Goal: Task Accomplishment & Management: Complete application form

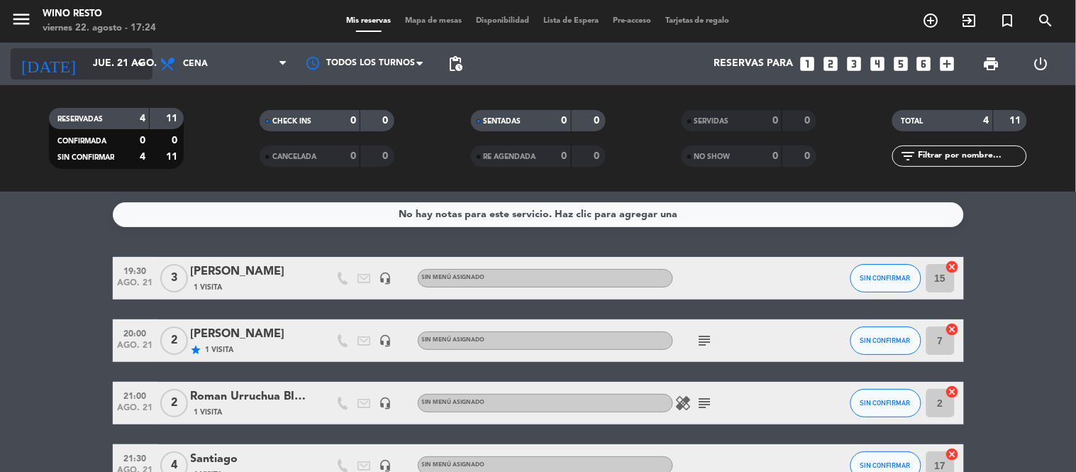
click at [86, 58] on input "jue. 21 ago." at bounding box center [153, 64] width 135 height 26
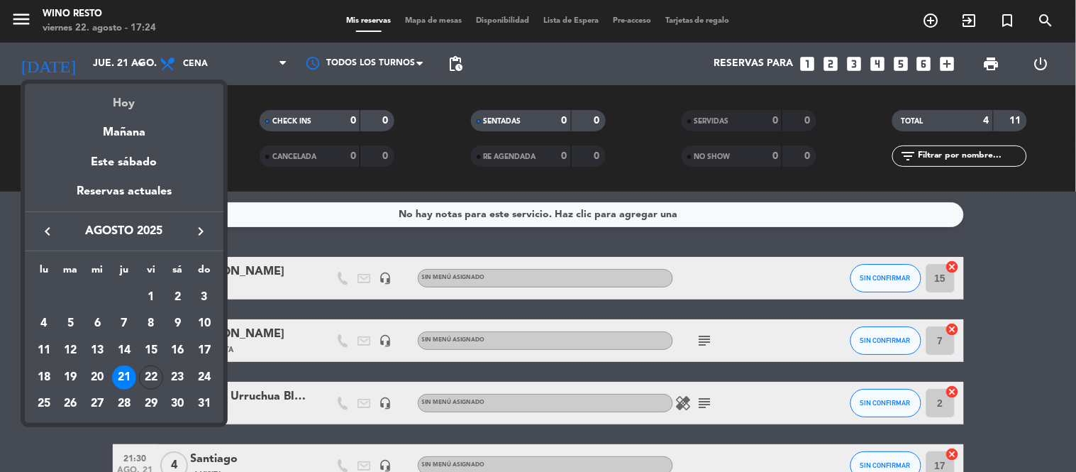
click at [100, 96] on div "Hoy" at bounding box center [124, 98] width 199 height 29
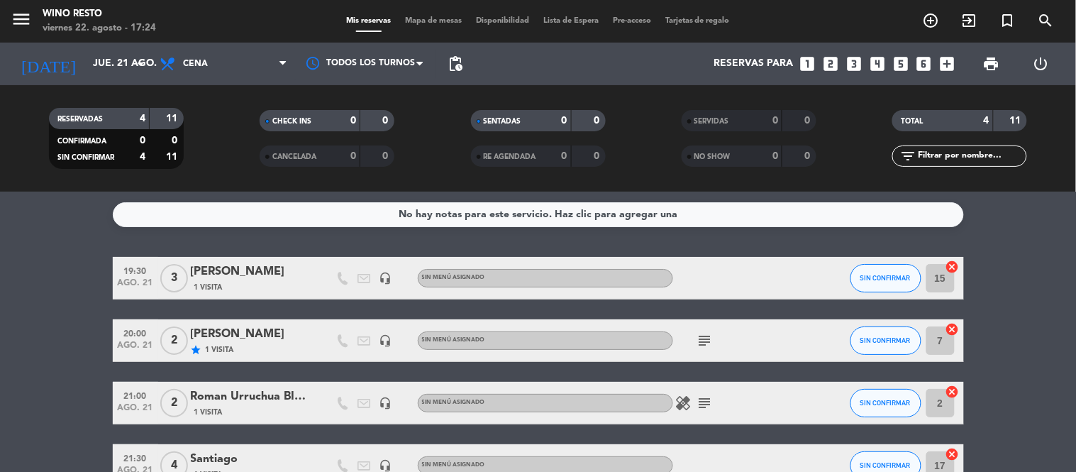
type input "vie. 22 ago."
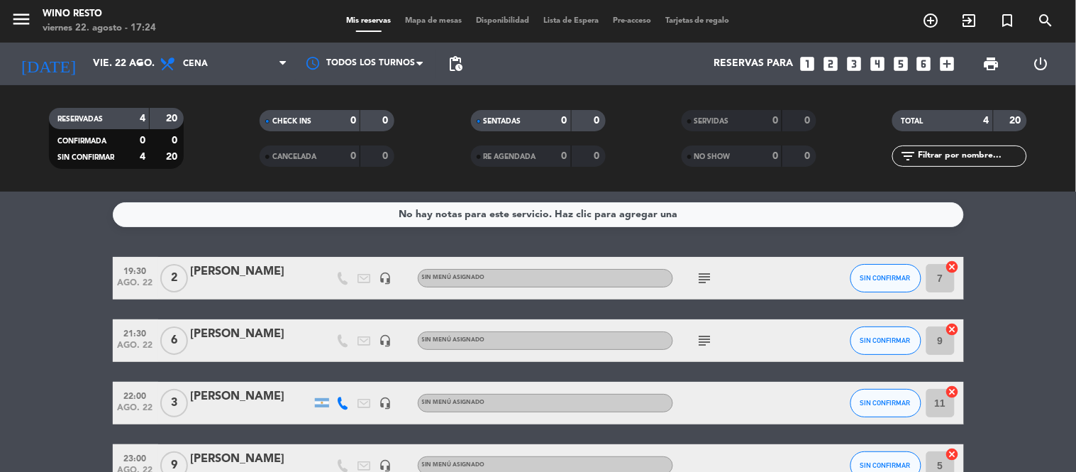
click at [852, 67] on icon "looks_3" at bounding box center [853, 64] width 18 height 18
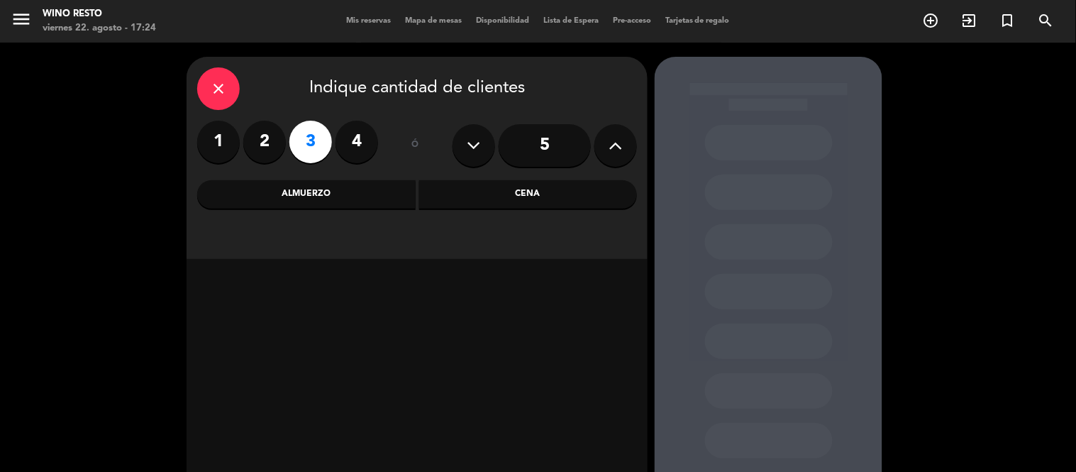
click at [530, 189] on div "Cena" at bounding box center [528, 194] width 218 height 28
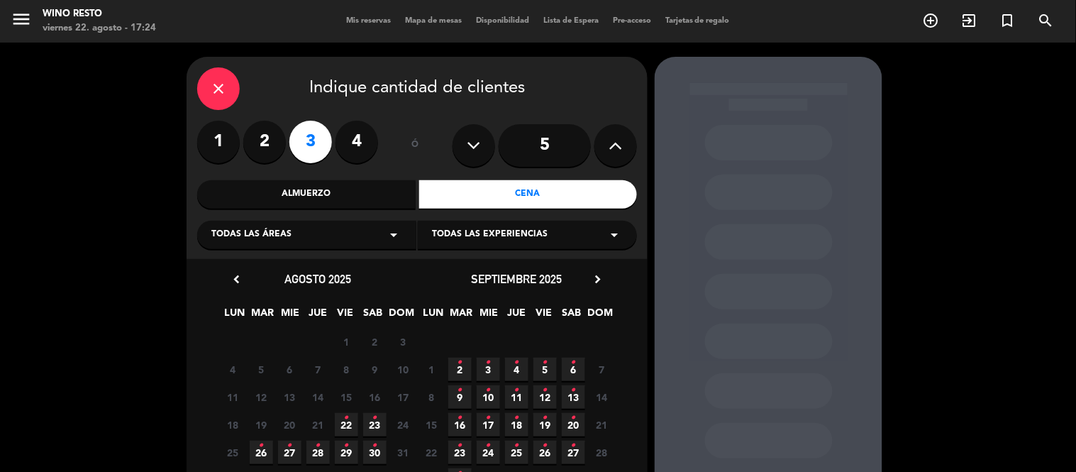
scroll to position [79, 0]
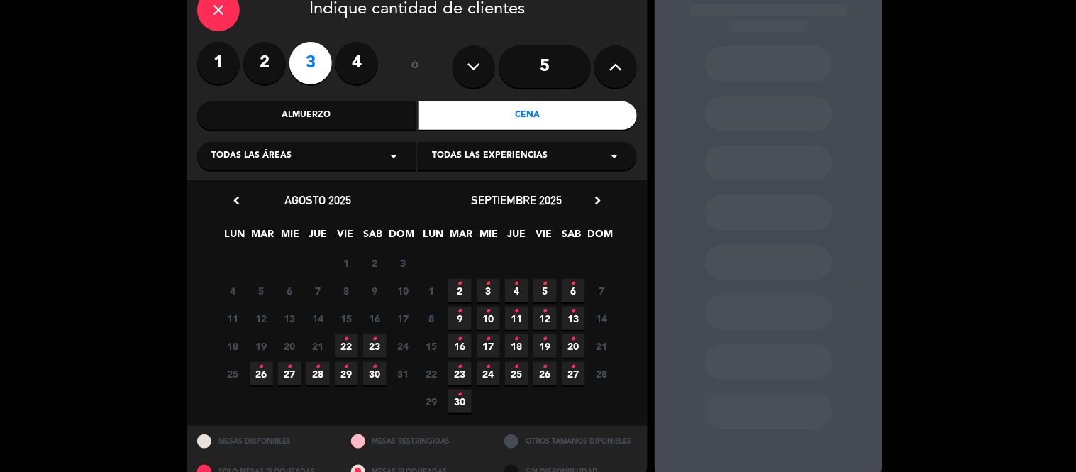
click at [351, 344] on span "22 •" at bounding box center [346, 345] width 23 height 23
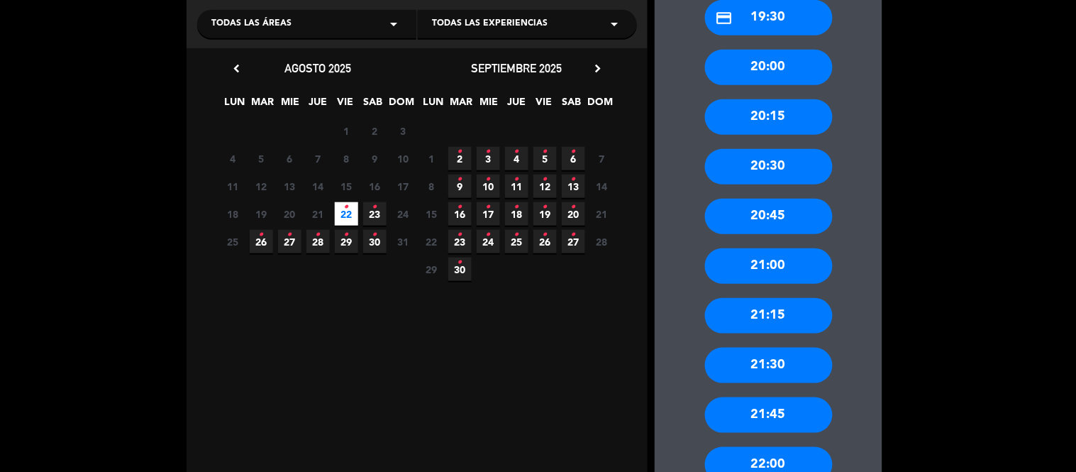
scroll to position [214, 0]
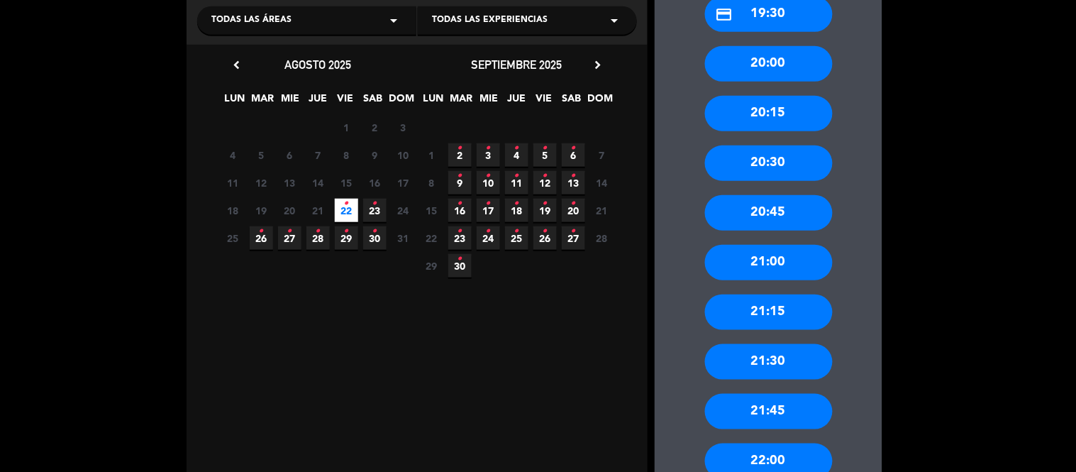
click at [808, 260] on div "21:00" at bounding box center [769, 262] width 128 height 35
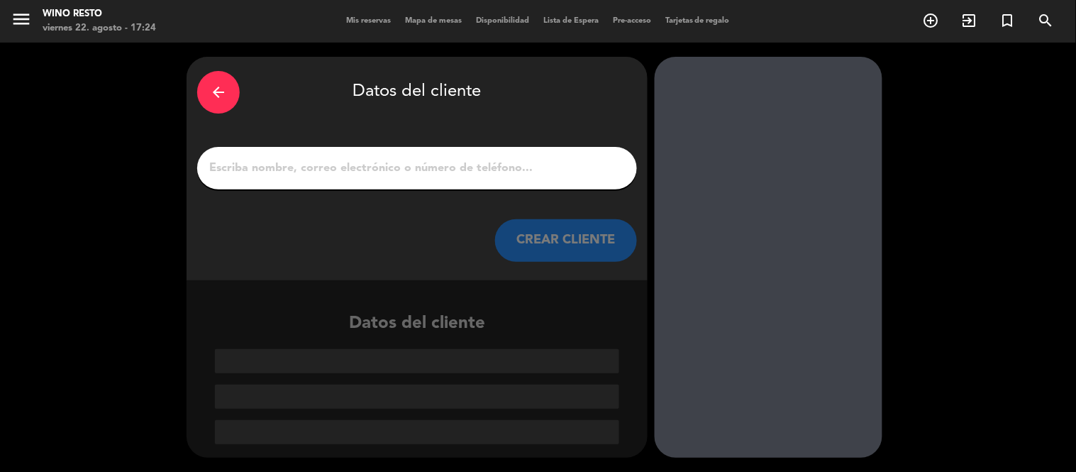
scroll to position [0, 0]
click at [360, 152] on div at bounding box center [417, 168] width 440 height 43
click at [360, 165] on input "1" at bounding box center [417, 168] width 418 height 20
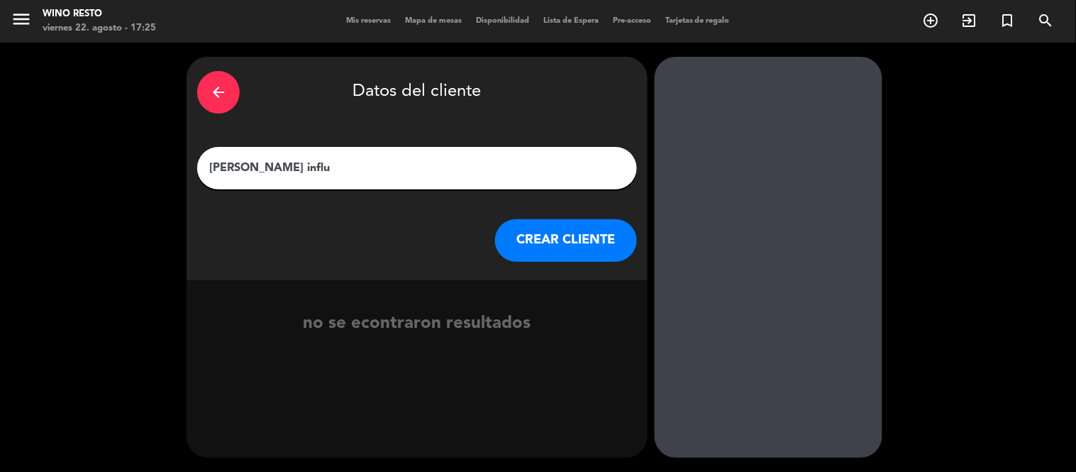
type input "[PERSON_NAME] influ"
click at [598, 244] on button "CREAR CLIENTE" at bounding box center [566, 240] width 142 height 43
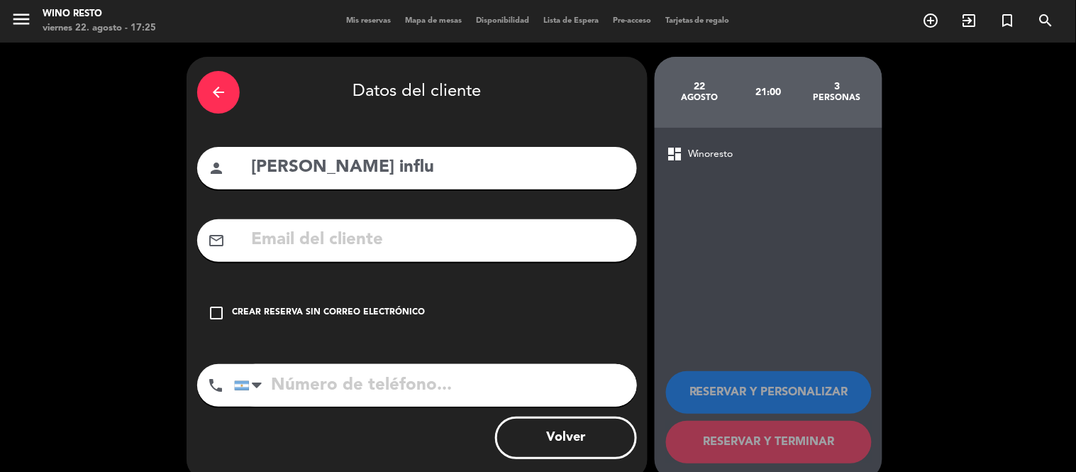
click at [249, 301] on div "check_box_outline_blank Crear reserva sin correo electrónico" at bounding box center [417, 312] width 440 height 43
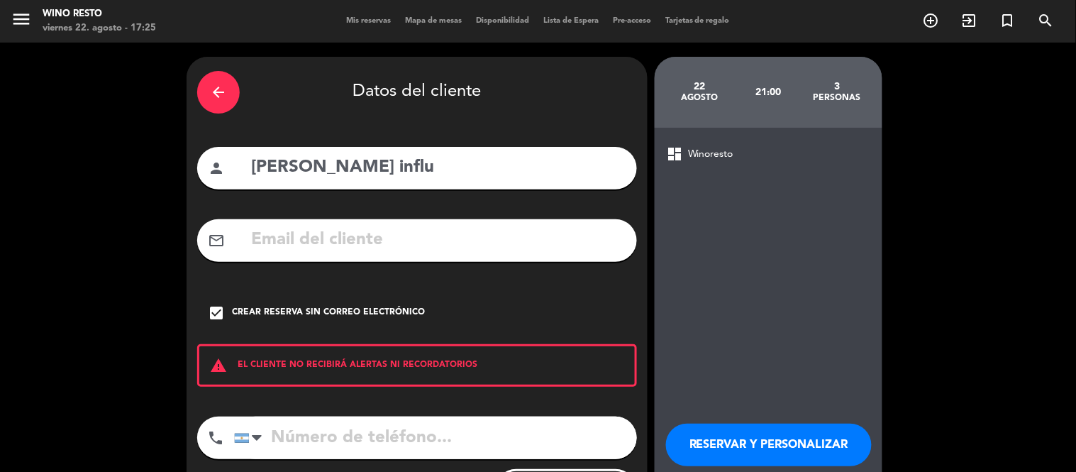
scroll to position [74, 0]
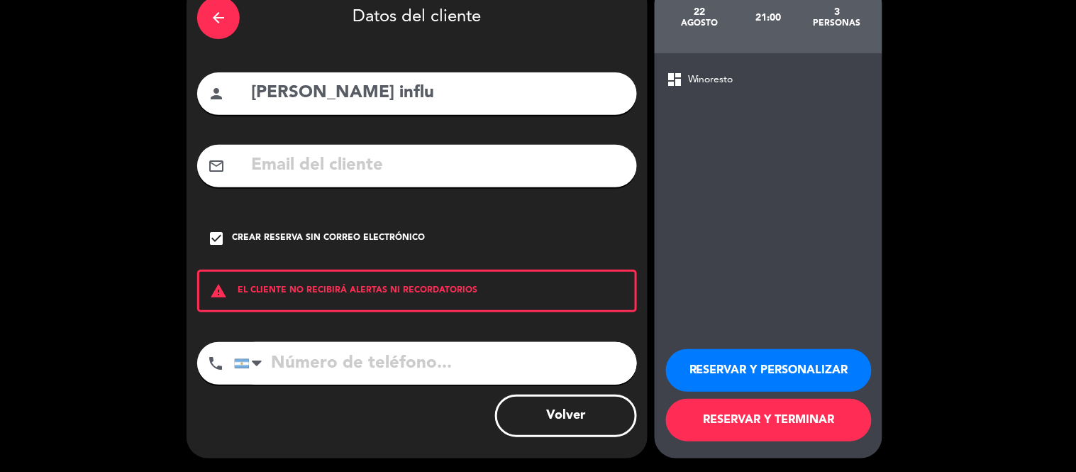
click at [774, 359] on button "RESERVAR Y PERSONALIZAR" at bounding box center [769, 370] width 206 height 43
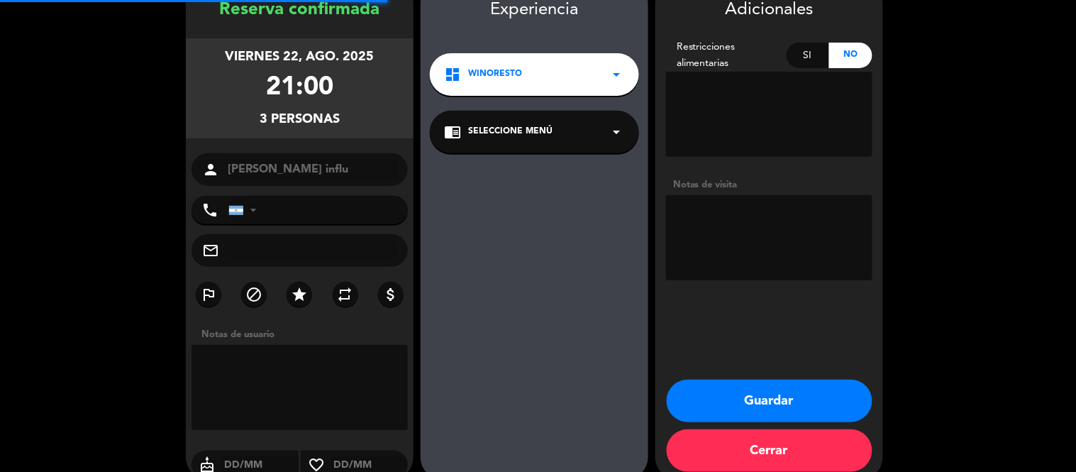
scroll to position [57, 0]
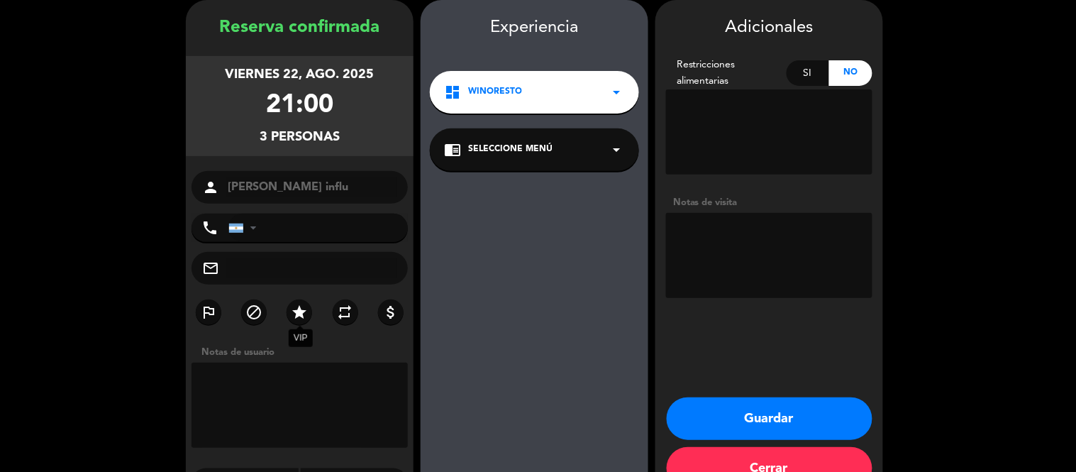
click at [293, 307] on icon "star" at bounding box center [299, 311] width 17 height 17
click at [795, 251] on textarea at bounding box center [769, 255] width 206 height 85
click at [757, 234] on textarea at bounding box center [769, 255] width 206 height 85
type textarea "Atiende [PERSON_NAME]"
click at [811, 412] on button "Guardar" at bounding box center [769, 418] width 206 height 43
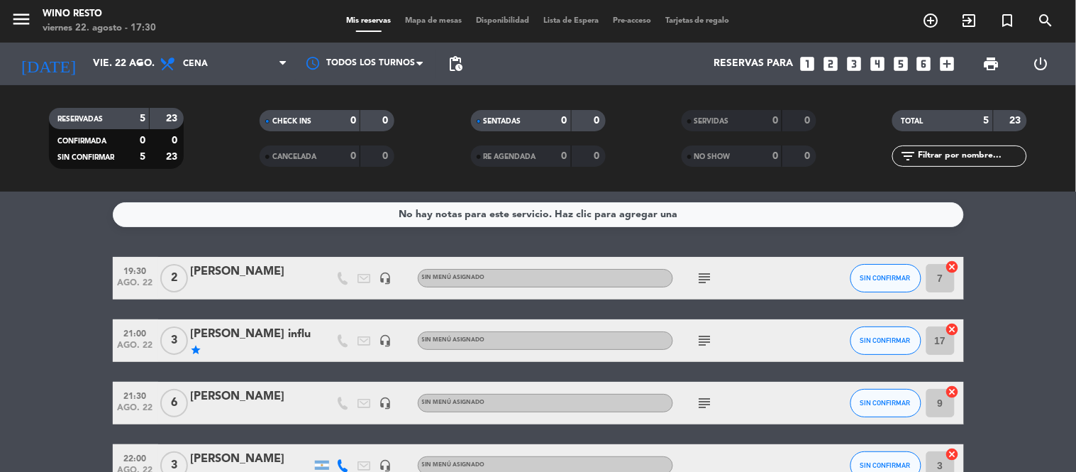
click at [709, 279] on icon "subject" at bounding box center [704, 277] width 17 height 17
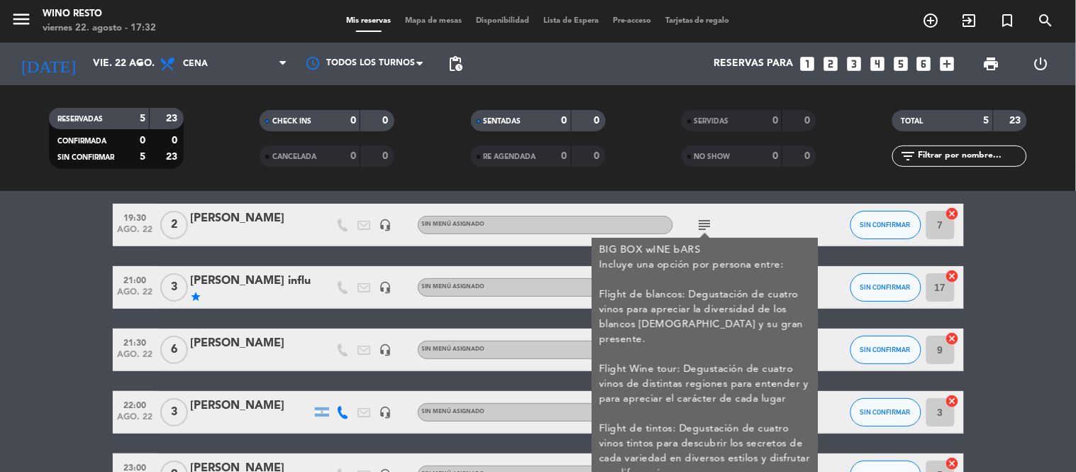
scroll to position [79, 0]
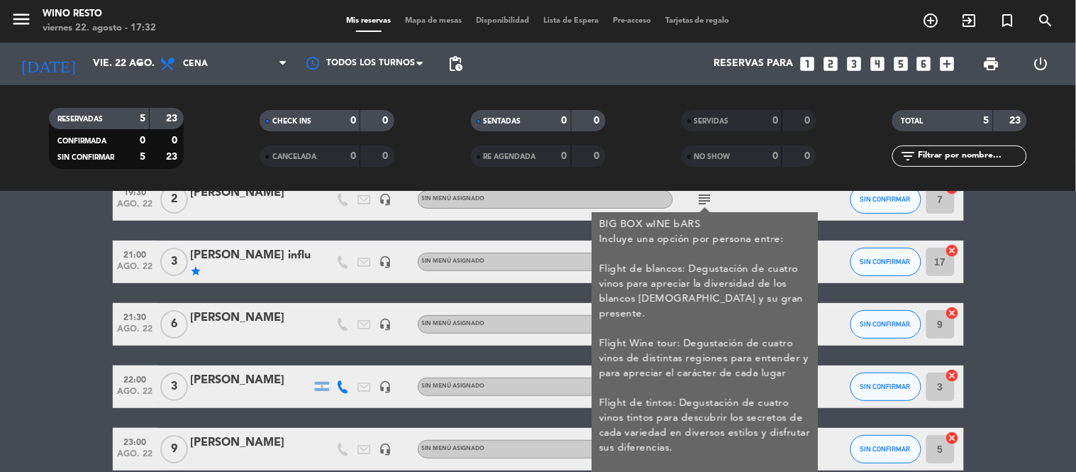
click at [1046, 303] on bookings-row "19:30 ago. 22 2 [PERSON_NAME] headset_mic Sin menú asignado subject BIG BOX wIN…" at bounding box center [538, 324] width 1076 height 292
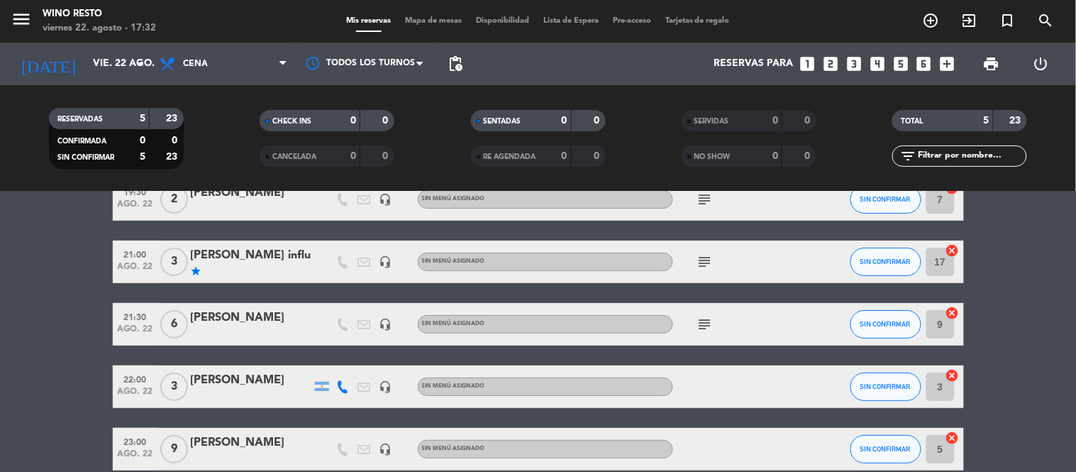
click at [715, 261] on div "subject" at bounding box center [737, 261] width 128 height 42
click at [707, 261] on icon "subject" at bounding box center [704, 261] width 17 height 17
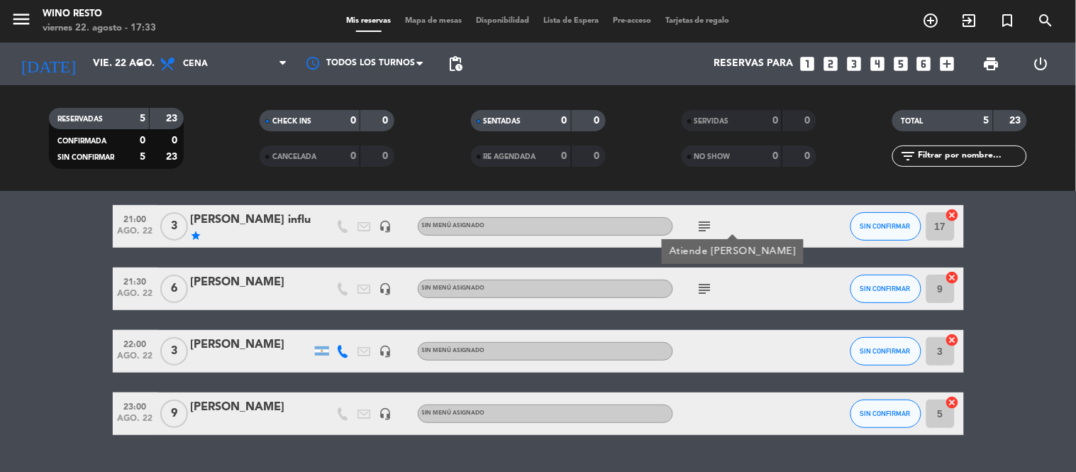
scroll to position [147, 0]
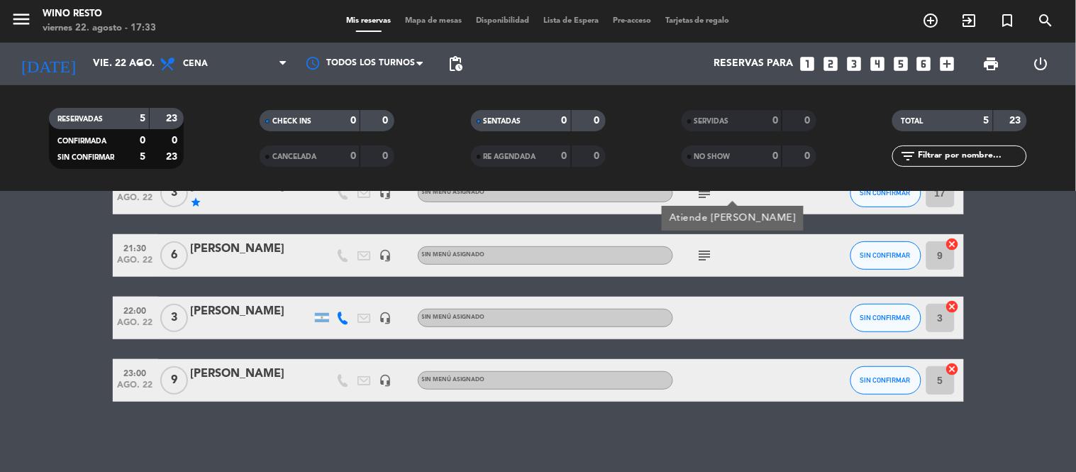
click at [947, 364] on icon "cancel" at bounding box center [952, 369] width 14 height 14
click at [952, 309] on icon "cancel" at bounding box center [952, 306] width 14 height 14
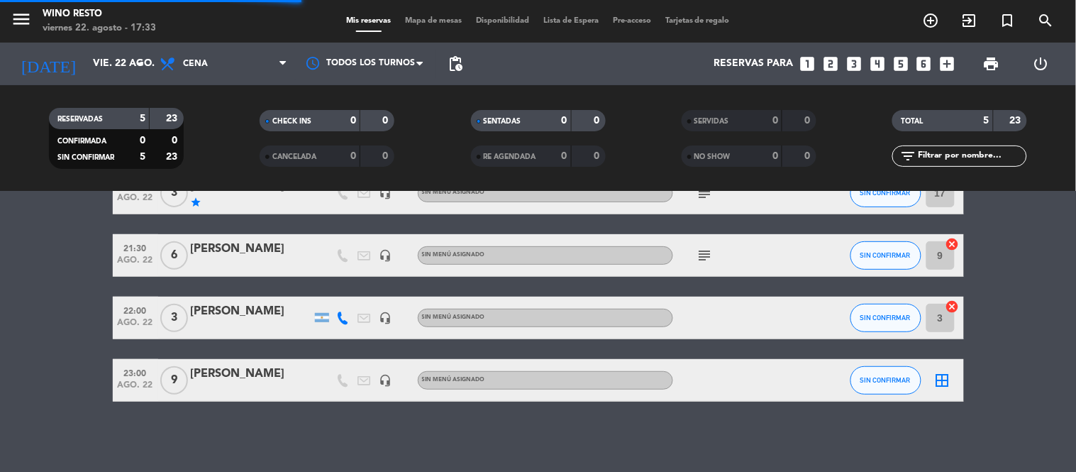
scroll to position [69, 0]
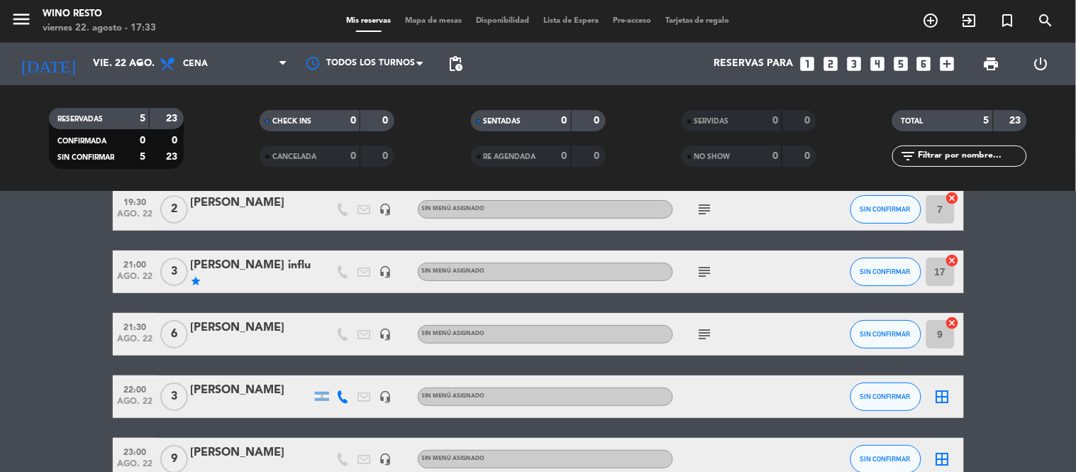
click at [952, 258] on icon "cancel" at bounding box center [952, 260] width 14 height 14
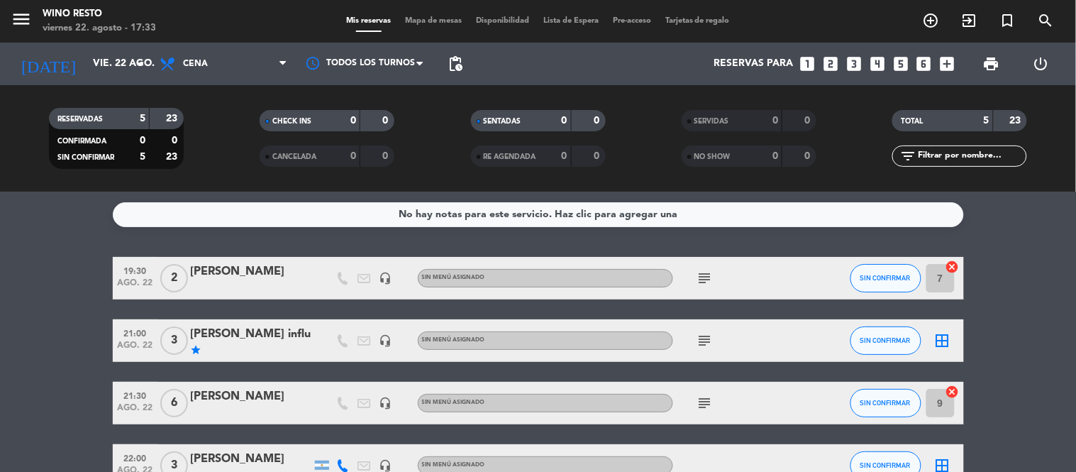
click at [952, 263] on icon "cancel" at bounding box center [952, 267] width 14 height 14
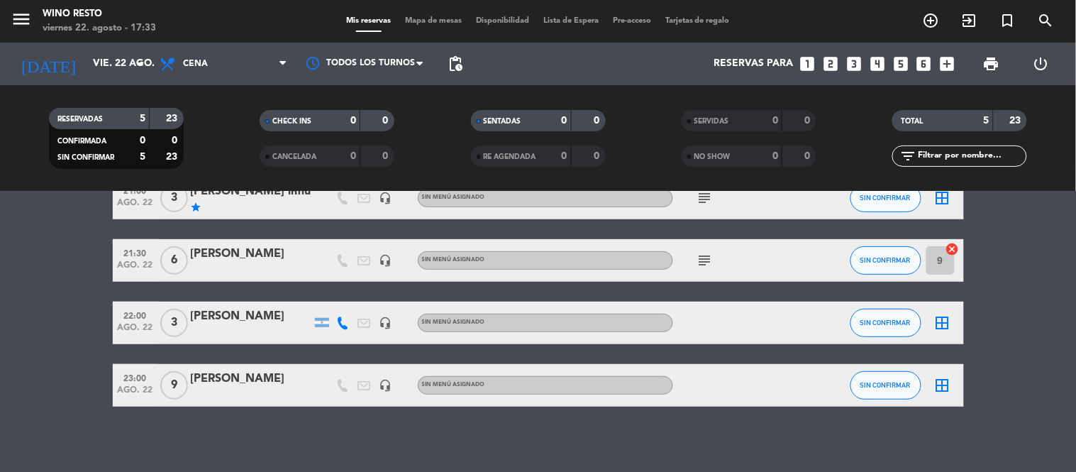
scroll to position [147, 0]
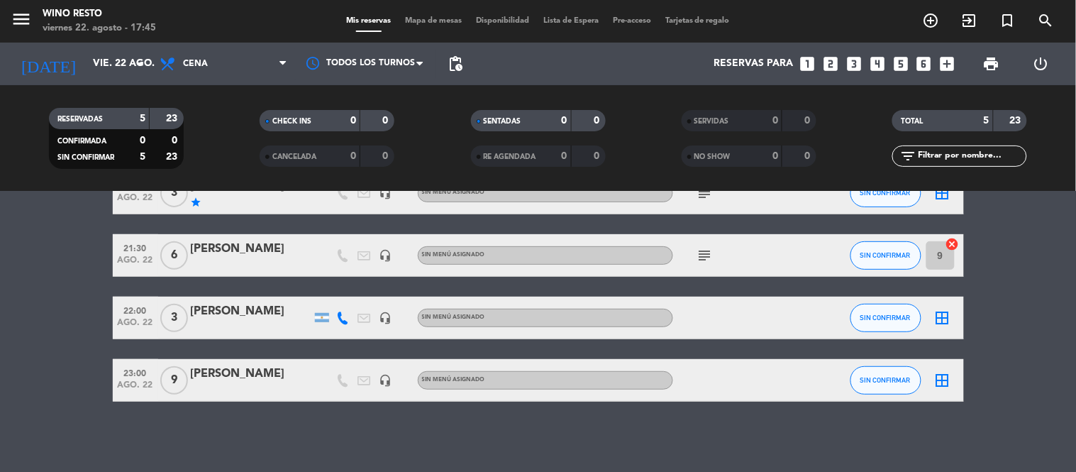
click at [834, 67] on icon "looks_two" at bounding box center [830, 64] width 18 height 18
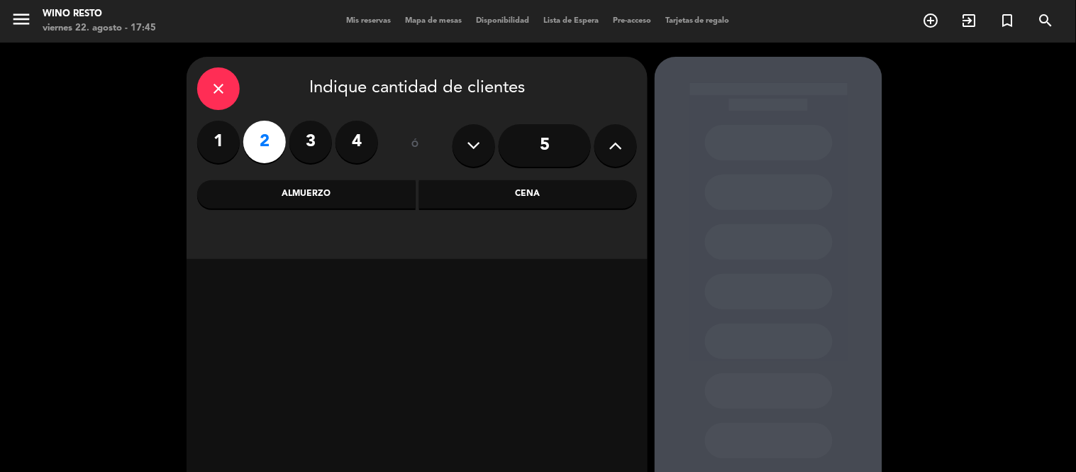
click at [527, 199] on div "Cena" at bounding box center [528, 194] width 218 height 28
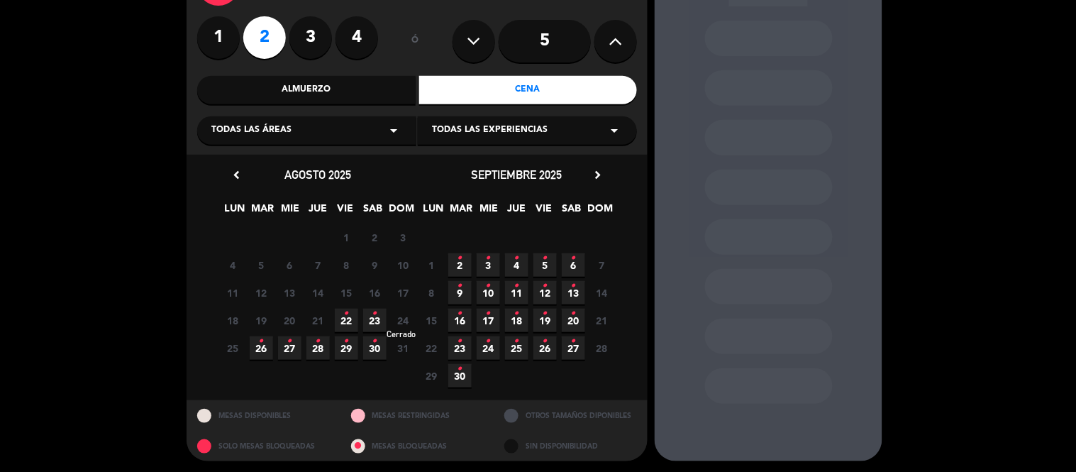
scroll to position [107, 0]
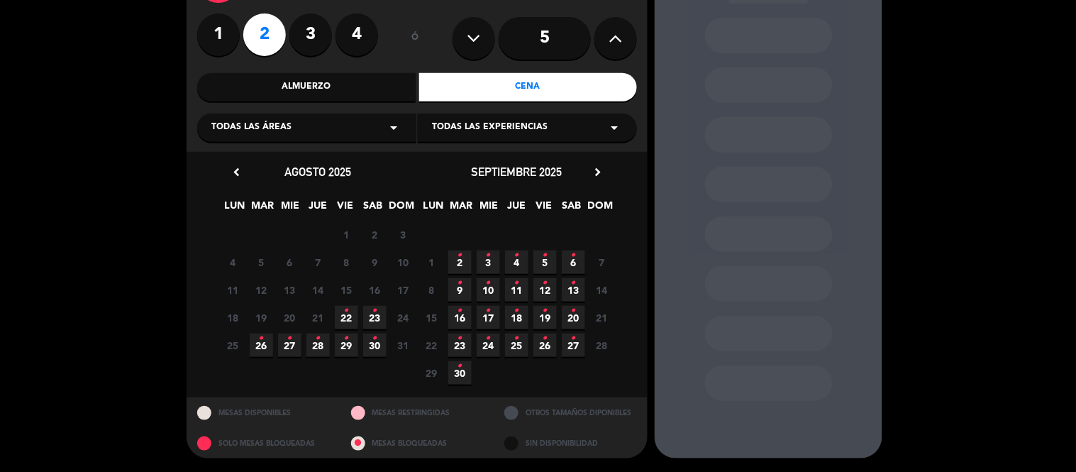
click at [344, 308] on icon "•" at bounding box center [346, 310] width 5 height 23
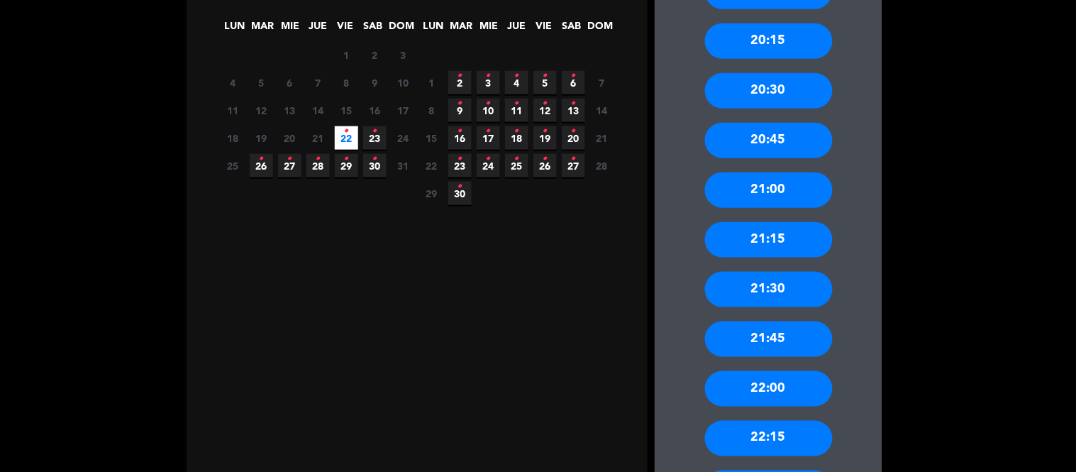
scroll to position [293, 0]
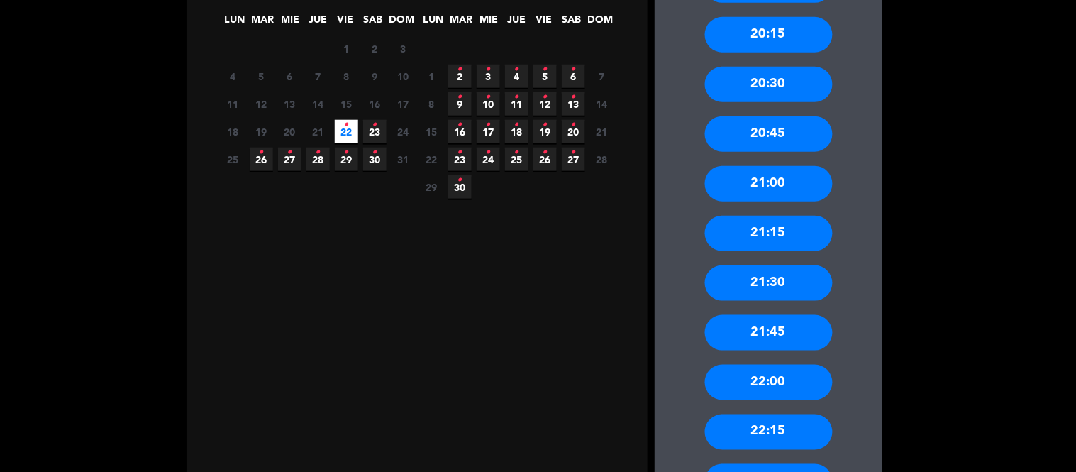
click at [781, 277] on div "21:30" at bounding box center [769, 282] width 128 height 35
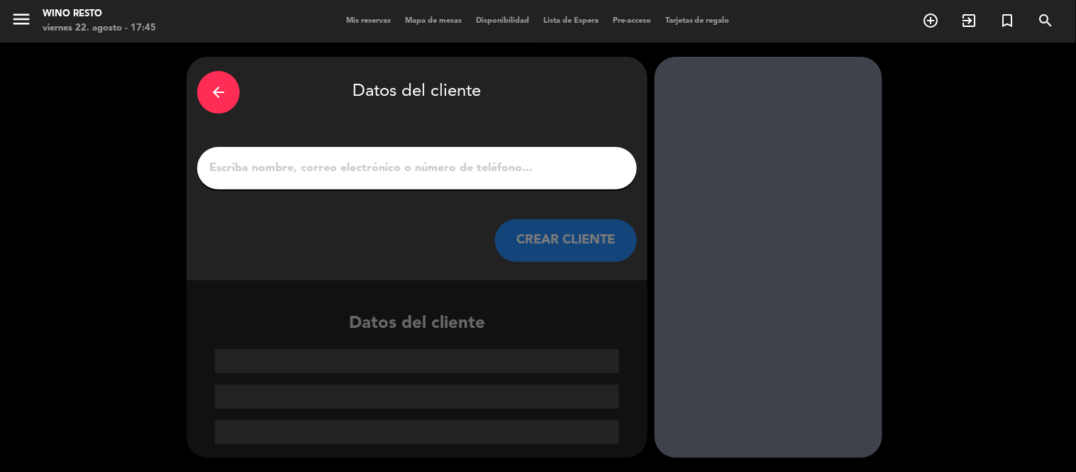
click at [365, 164] on input "1" at bounding box center [417, 168] width 418 height 20
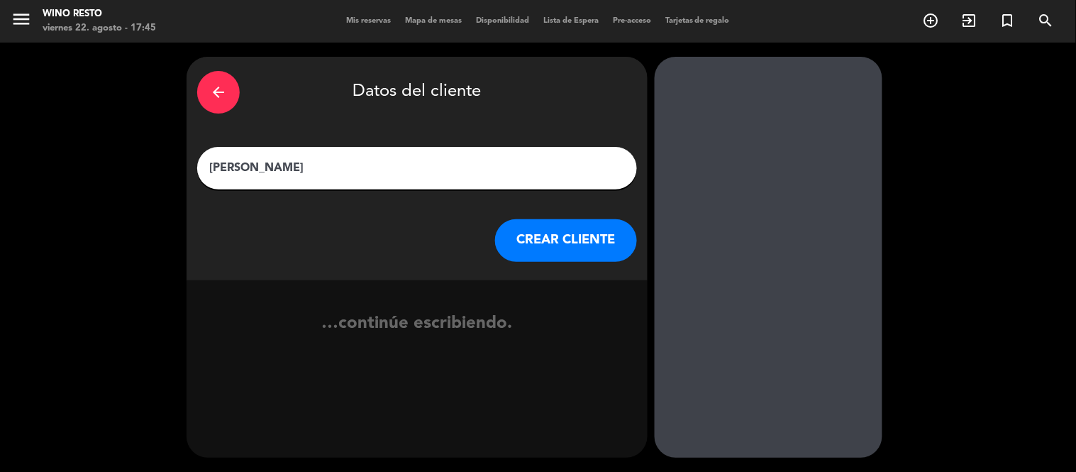
type input "[PERSON_NAME]"
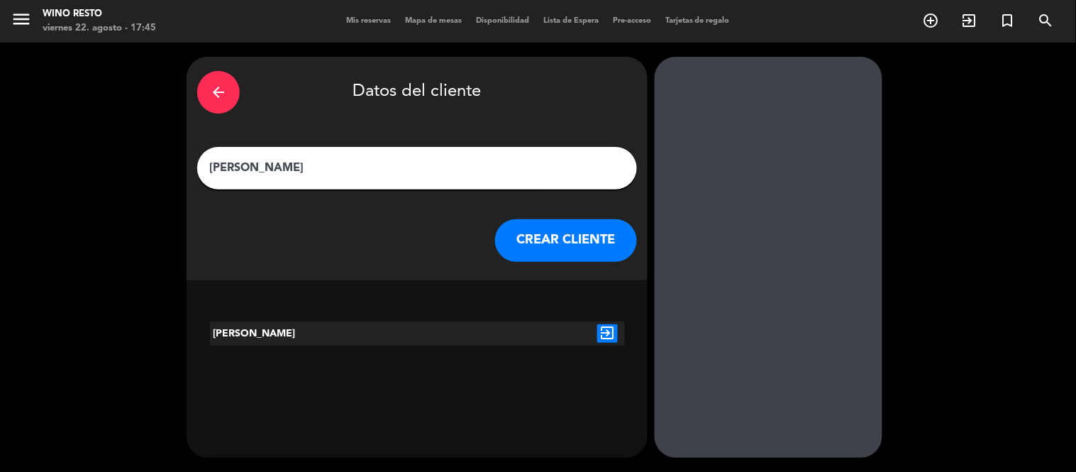
click at [569, 242] on button "CREAR CLIENTE" at bounding box center [566, 240] width 142 height 43
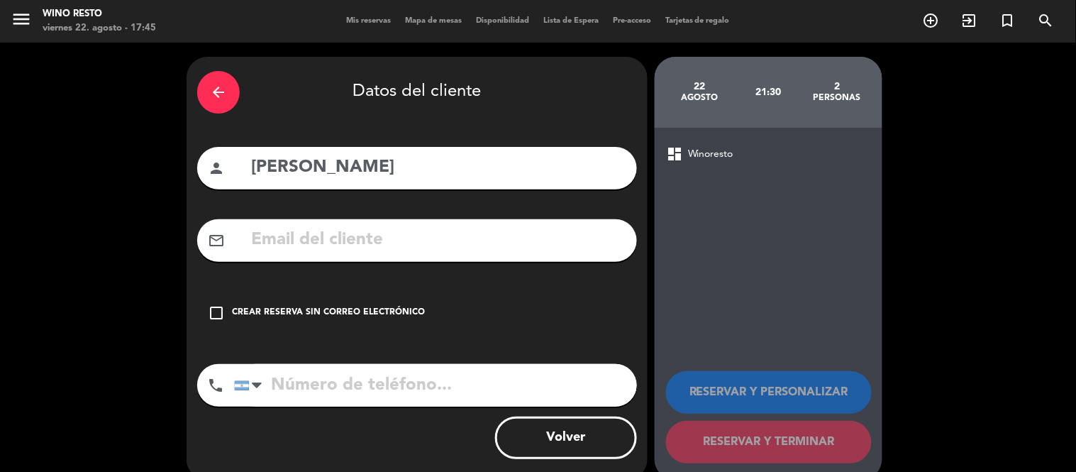
click at [406, 313] on div "Crear reserva sin correo electrónico" at bounding box center [328, 313] width 193 height 14
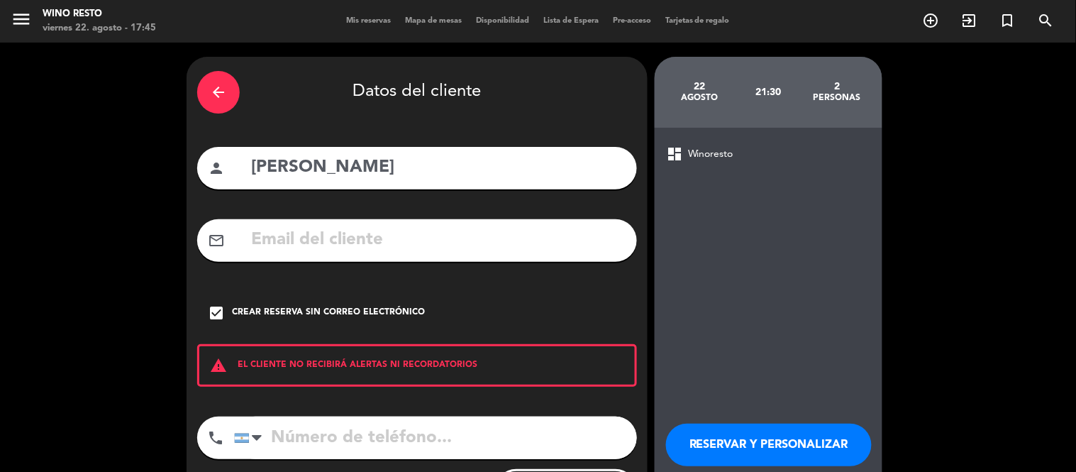
scroll to position [74, 0]
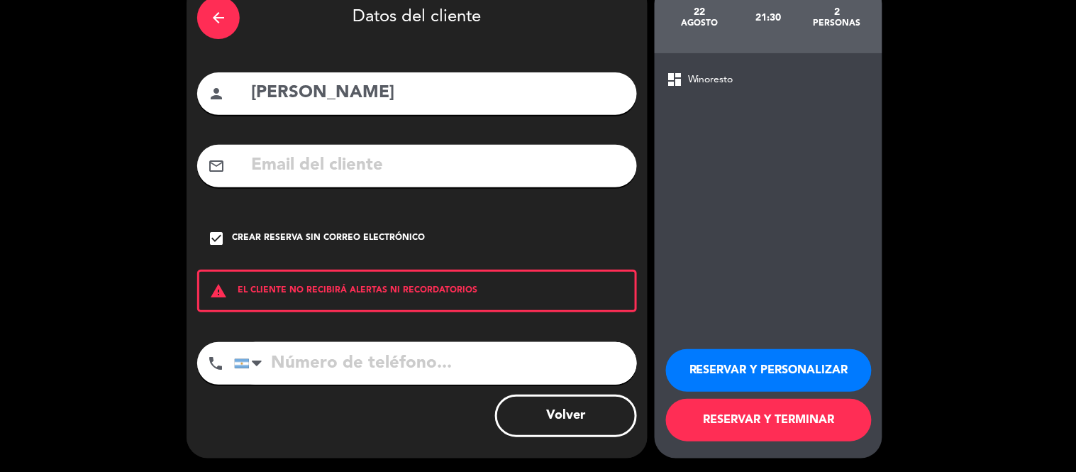
click at [774, 413] on button "RESERVAR Y TERMINAR" at bounding box center [769, 419] width 206 height 43
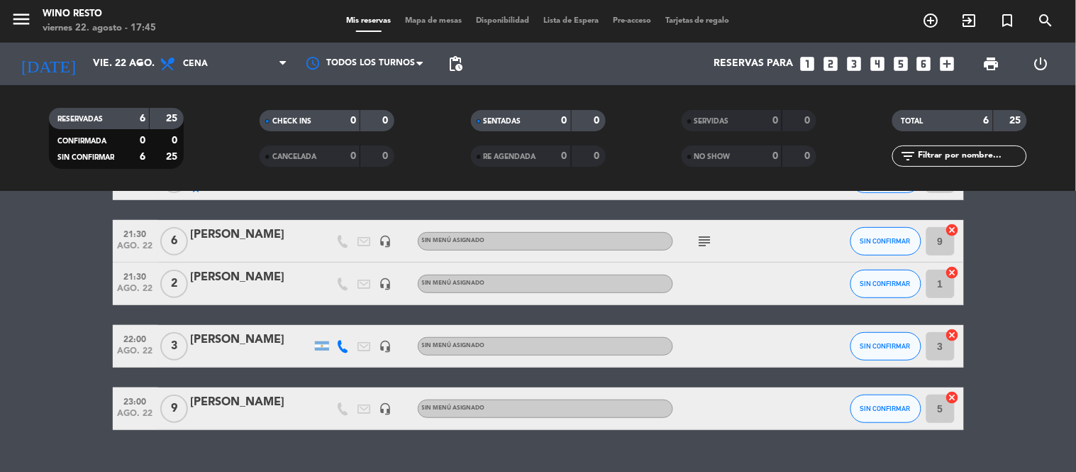
scroll to position [190, 0]
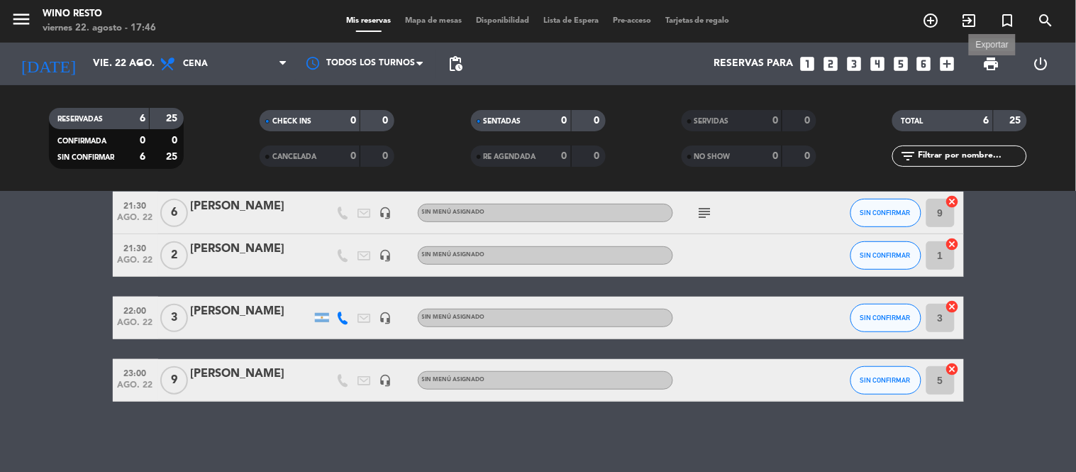
click at [998, 62] on span "print" at bounding box center [991, 63] width 17 height 17
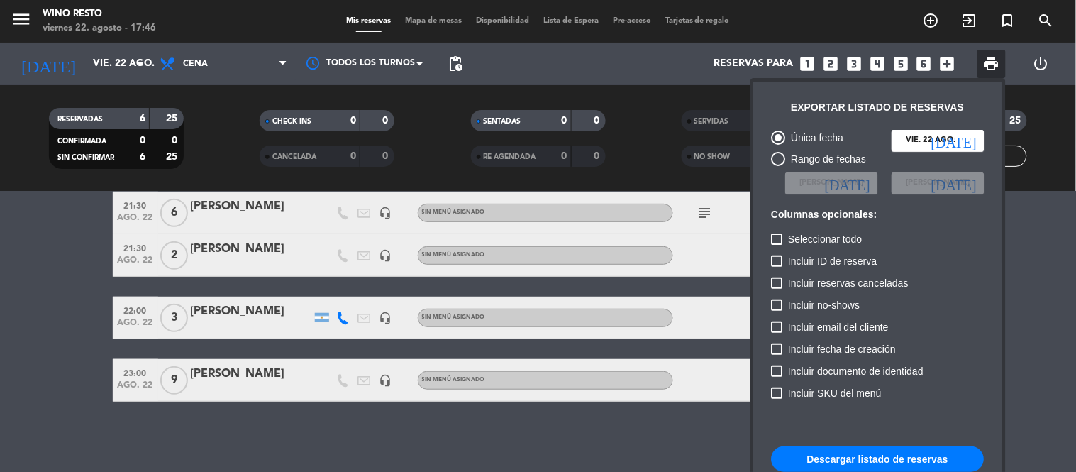
click at [864, 452] on button "Descargar listado de reservas" at bounding box center [877, 459] width 213 height 26
click at [65, 285] on div at bounding box center [538, 236] width 1076 height 472
